Goal: Transaction & Acquisition: Purchase product/service

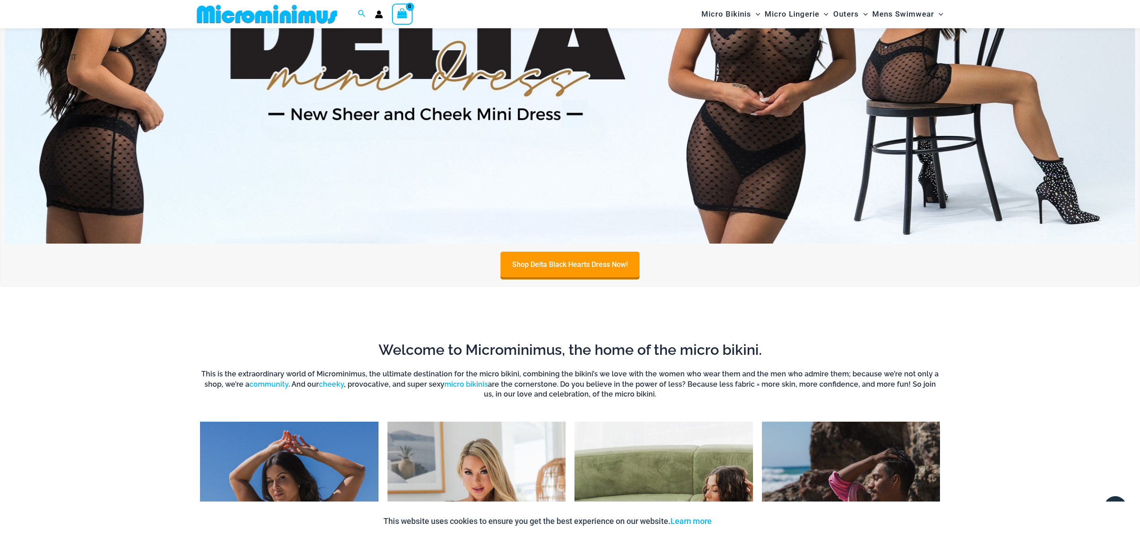
scroll to position [128, 0]
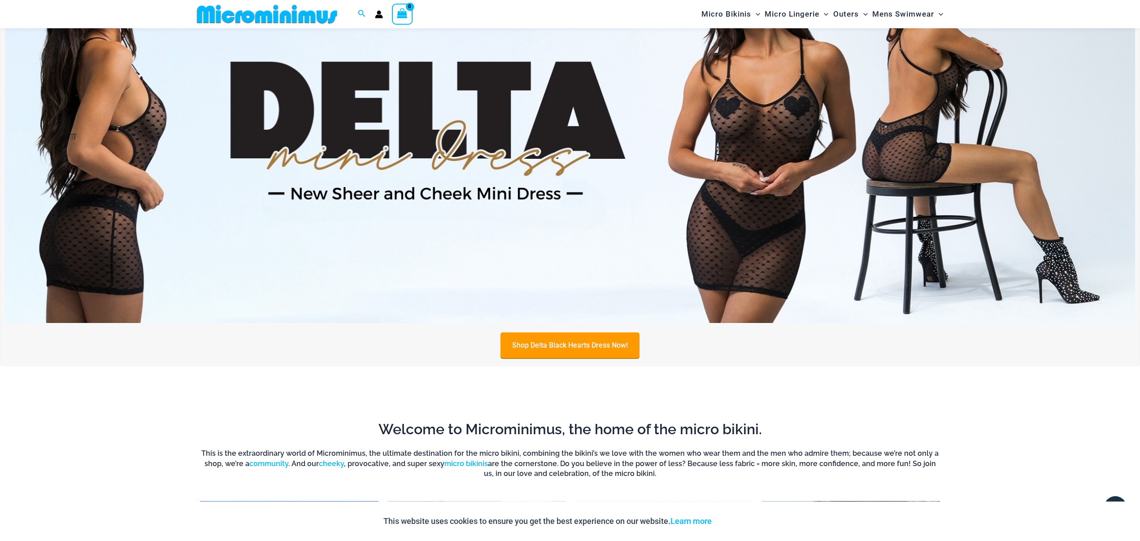
click at [550, 346] on link "Shop Delta Black Hearts Dress Now!" at bounding box center [569, 345] width 139 height 26
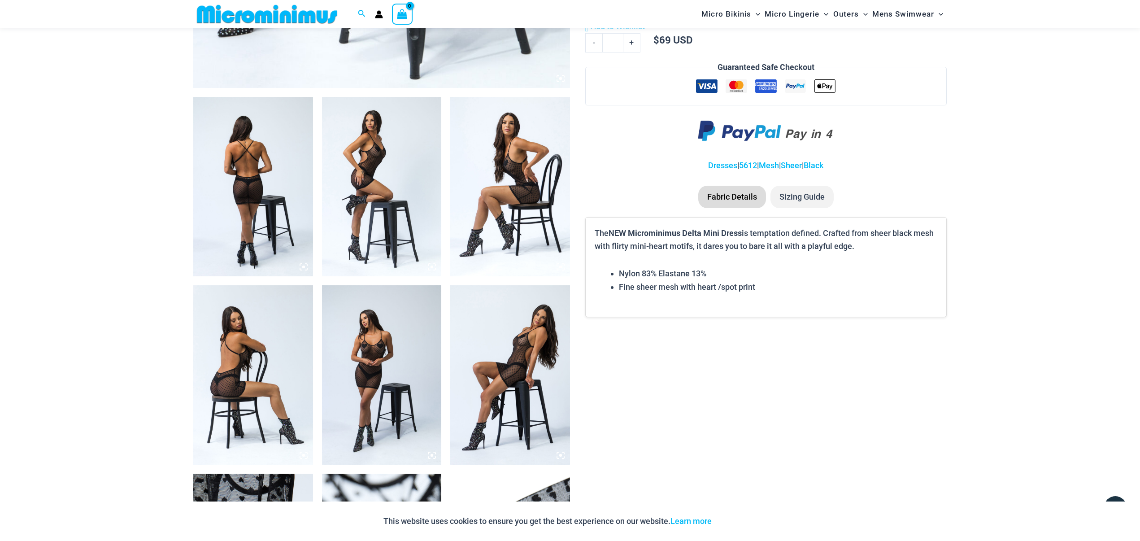
scroll to position [578, 0]
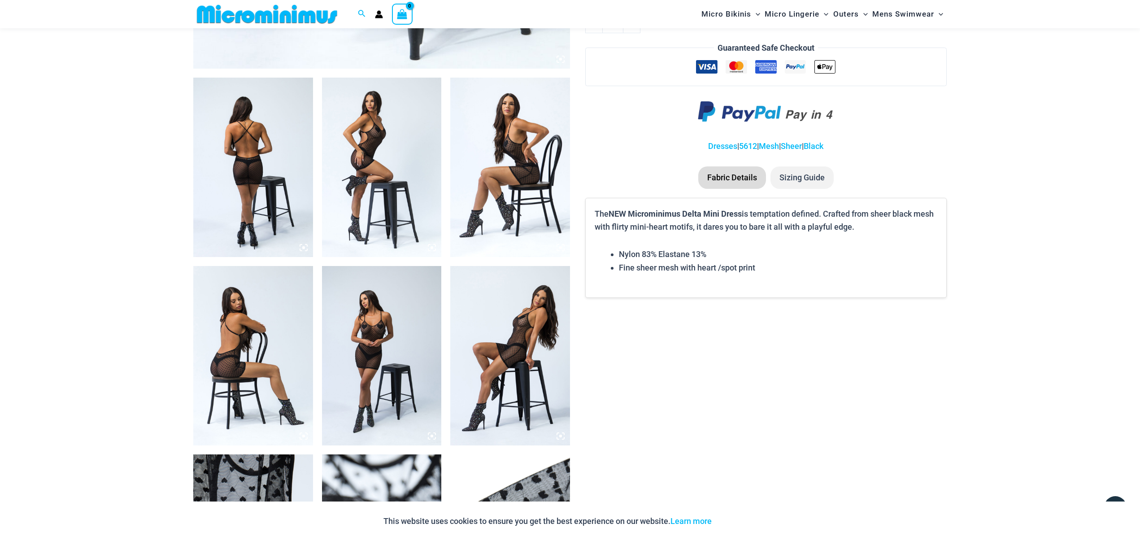
click at [267, 304] on img at bounding box center [253, 355] width 120 height 179
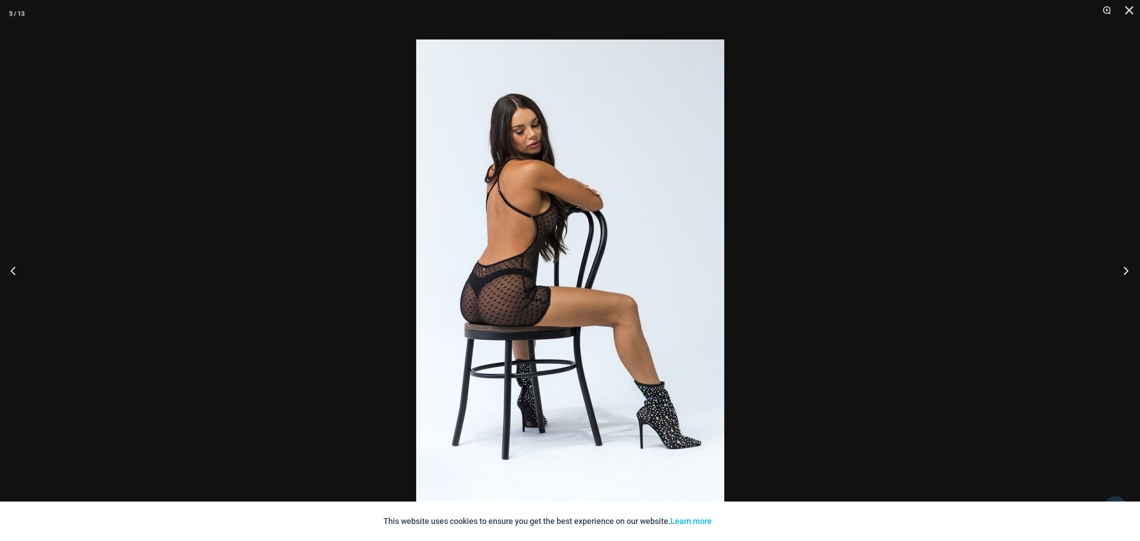
click at [1124, 271] on button "Next" at bounding box center [1123, 270] width 34 height 45
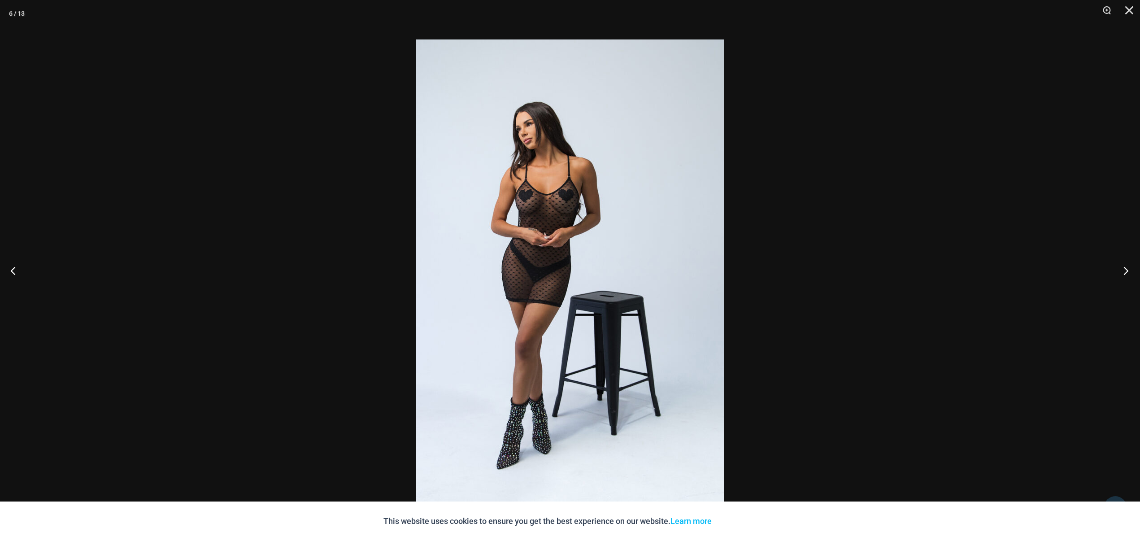
click at [1124, 271] on button "Next" at bounding box center [1123, 270] width 34 height 45
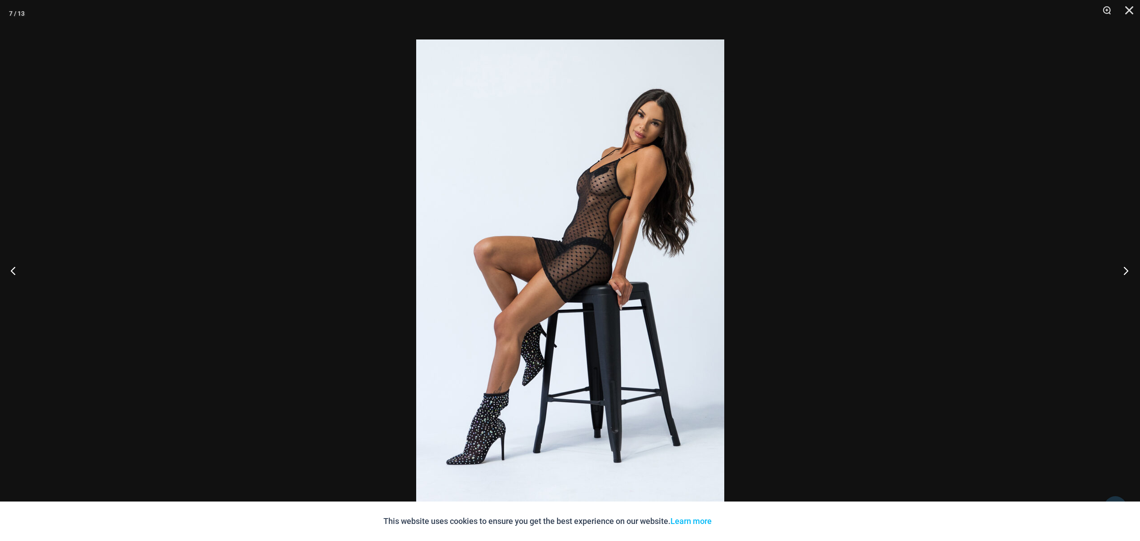
click at [1124, 271] on button "Next" at bounding box center [1123, 270] width 34 height 45
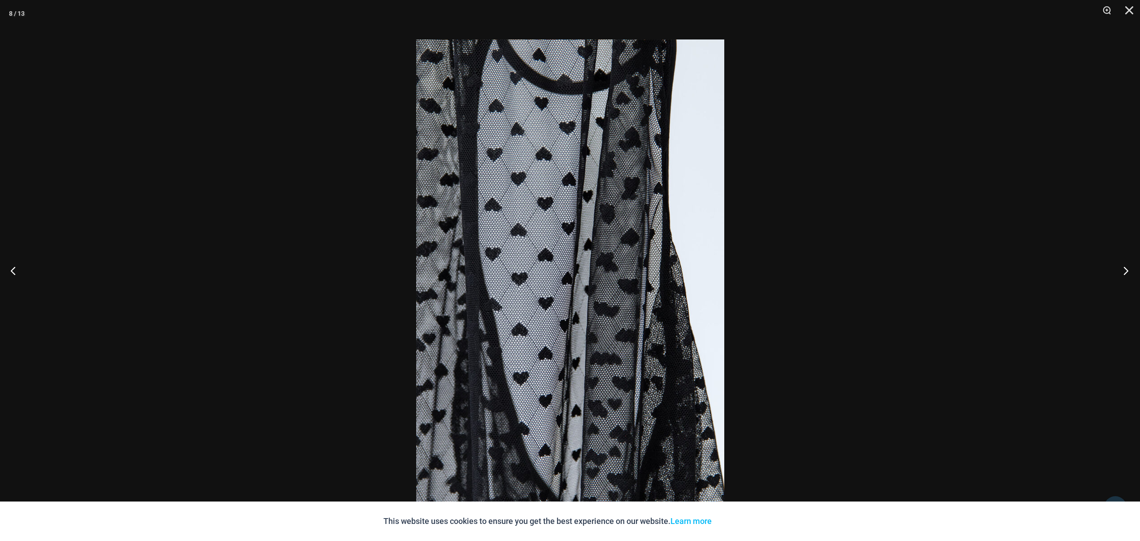
click at [1124, 271] on button "Next" at bounding box center [1123, 270] width 34 height 45
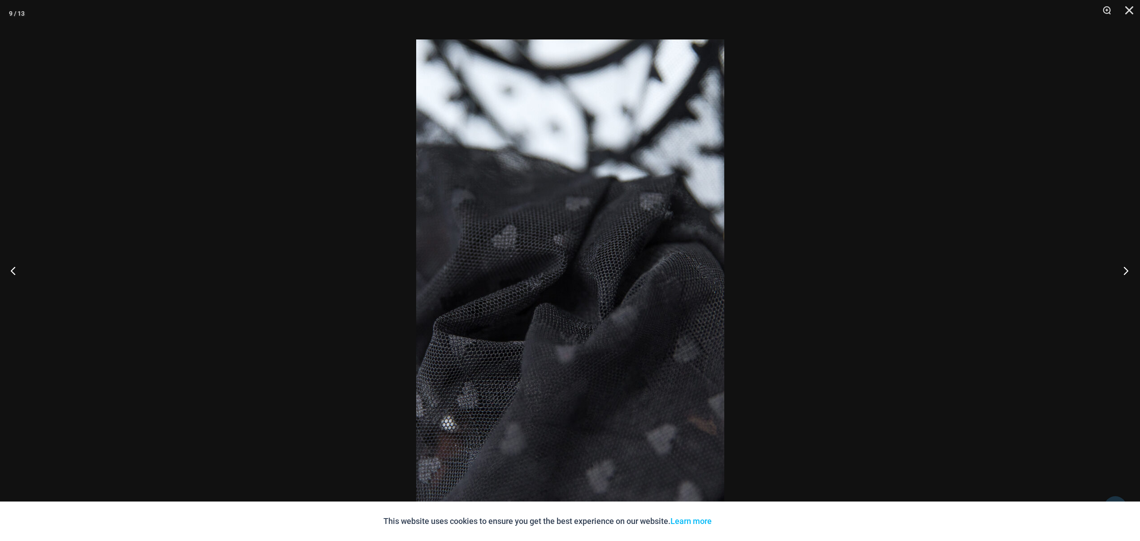
click at [1124, 271] on button "Next" at bounding box center [1123, 270] width 34 height 45
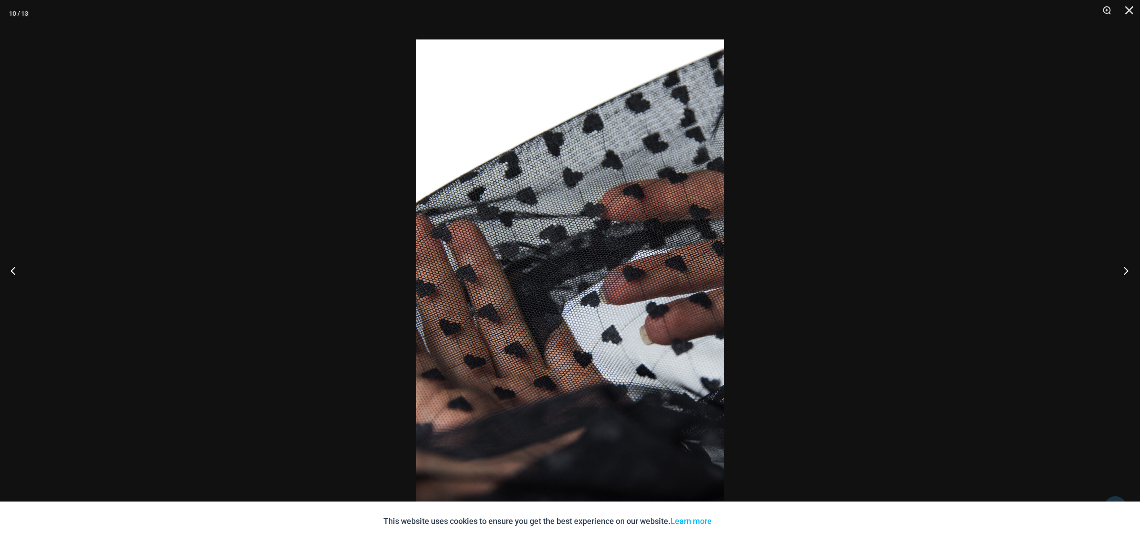
click at [1124, 271] on button "Next" at bounding box center [1123, 270] width 34 height 45
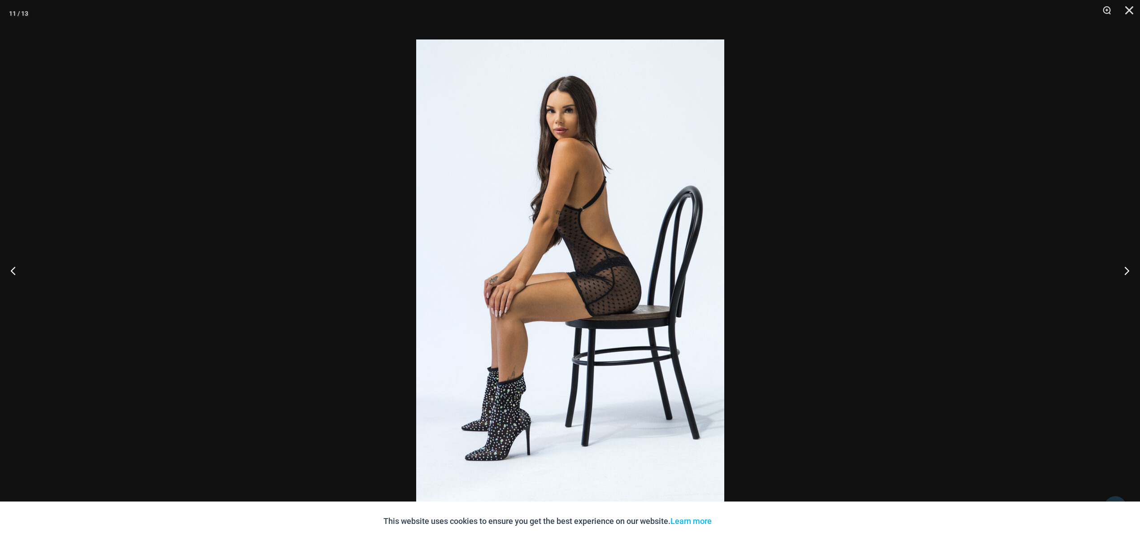
click at [1052, 262] on div at bounding box center [570, 270] width 1140 height 541
